Goal: Task Accomplishment & Management: Manage account settings

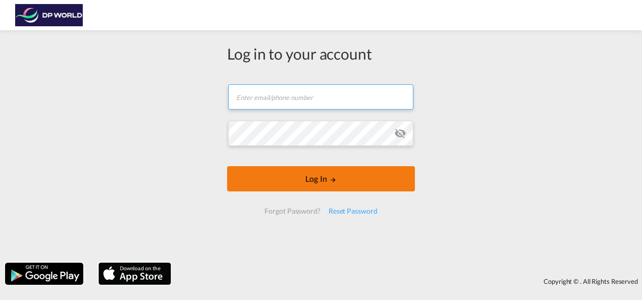
type input "[PERSON_NAME][EMAIL_ADDRESS][DOMAIN_NAME]"
click at [280, 191] on button "Log In" at bounding box center [321, 178] width 188 height 25
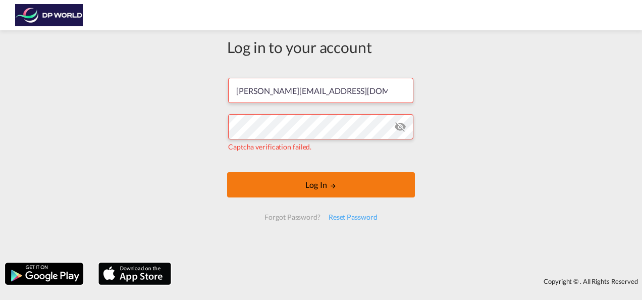
click at [287, 183] on button "Log In" at bounding box center [321, 184] width 188 height 25
click at [292, 197] on button "Log In" at bounding box center [321, 184] width 188 height 25
click at [291, 187] on button "Log In" at bounding box center [321, 184] width 188 height 25
